Goal: Check status: Check status

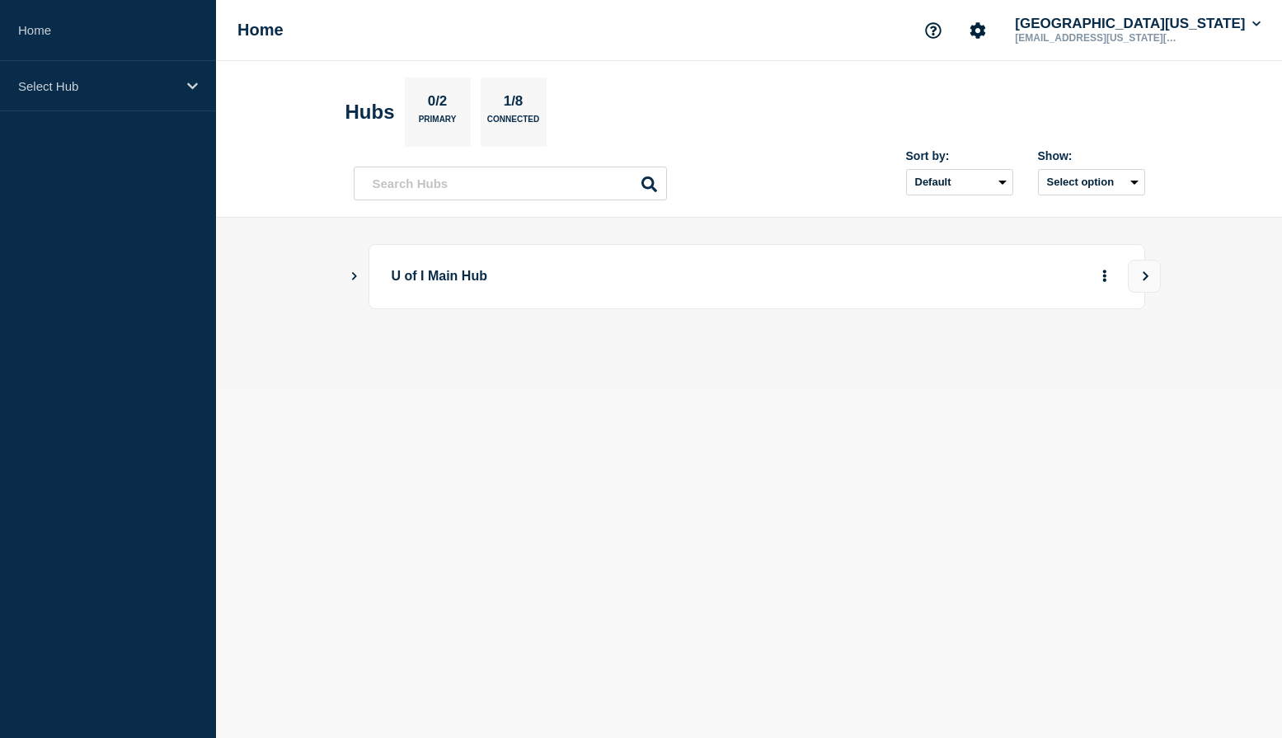
click at [354, 279] on icon "Show Connected Hubs" at bounding box center [354, 275] width 11 height 8
click at [608, 365] on p "[US_STATE]" at bounding box center [543, 359] width 259 height 33
click at [1032, 363] on button "See overview" at bounding box center [1046, 359] width 87 height 33
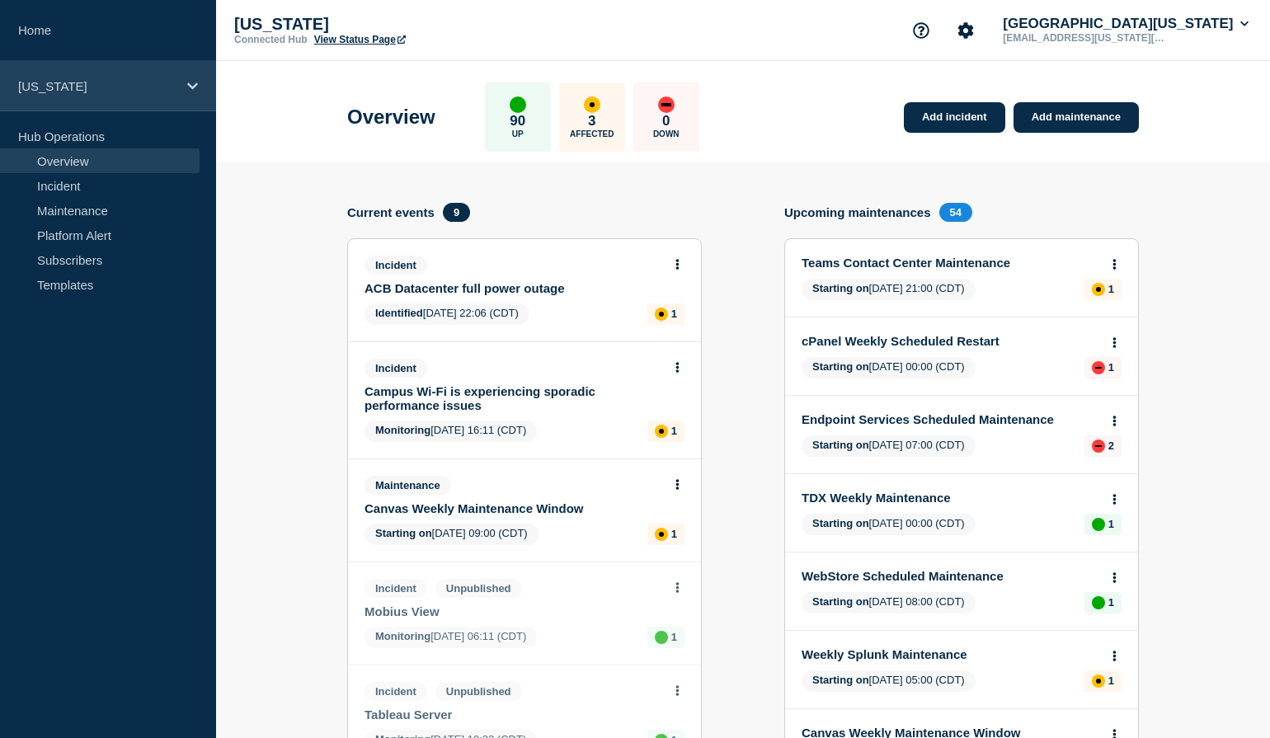
click at [198, 78] on div "[US_STATE]" at bounding box center [108, 86] width 216 height 50
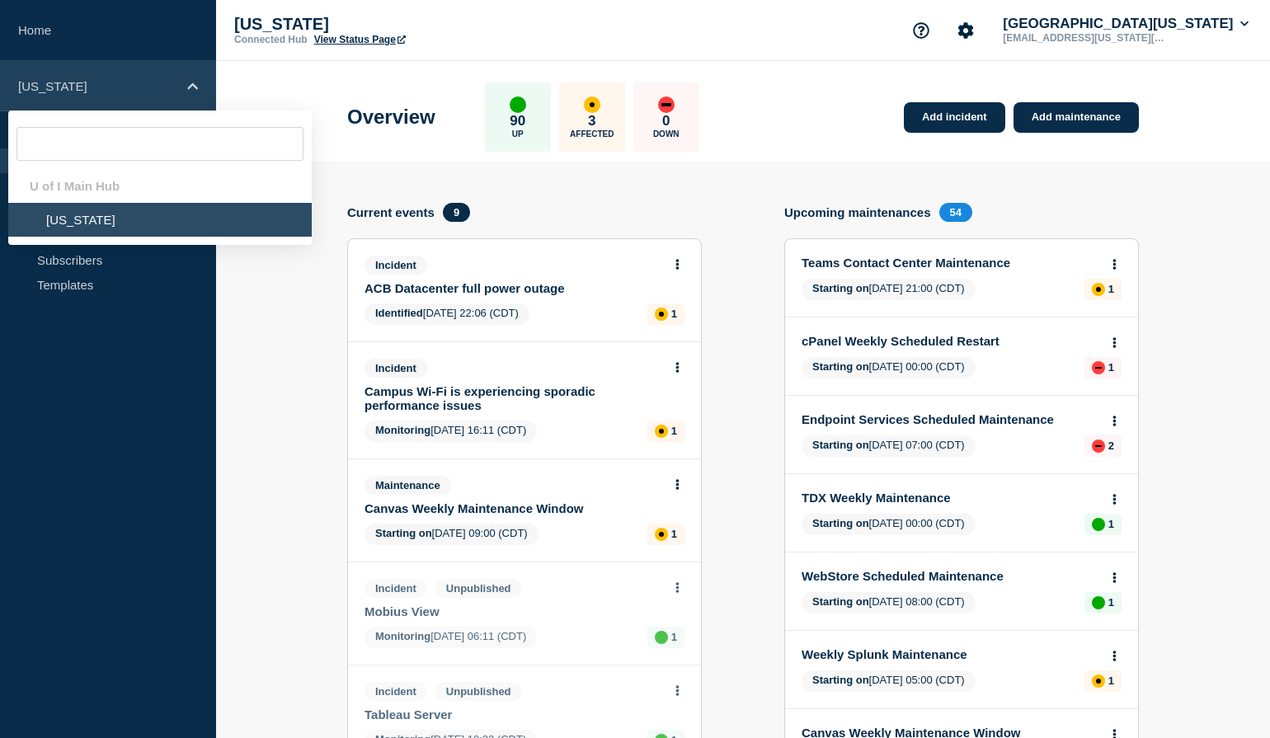
click at [198, 78] on div "[US_STATE]" at bounding box center [108, 86] width 216 height 50
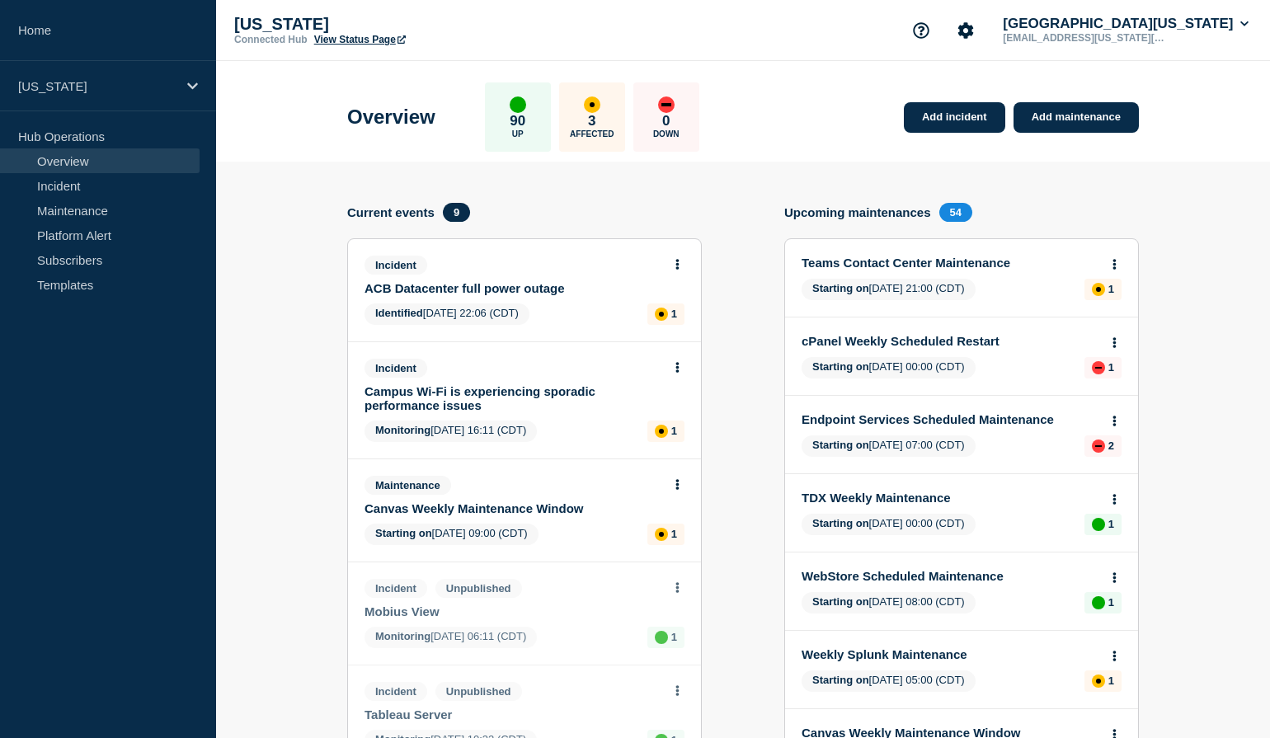
click at [387, 40] on link "View Status Page" at bounding box center [360, 40] width 92 height 12
